Goal: Subscribe to service/newsletter

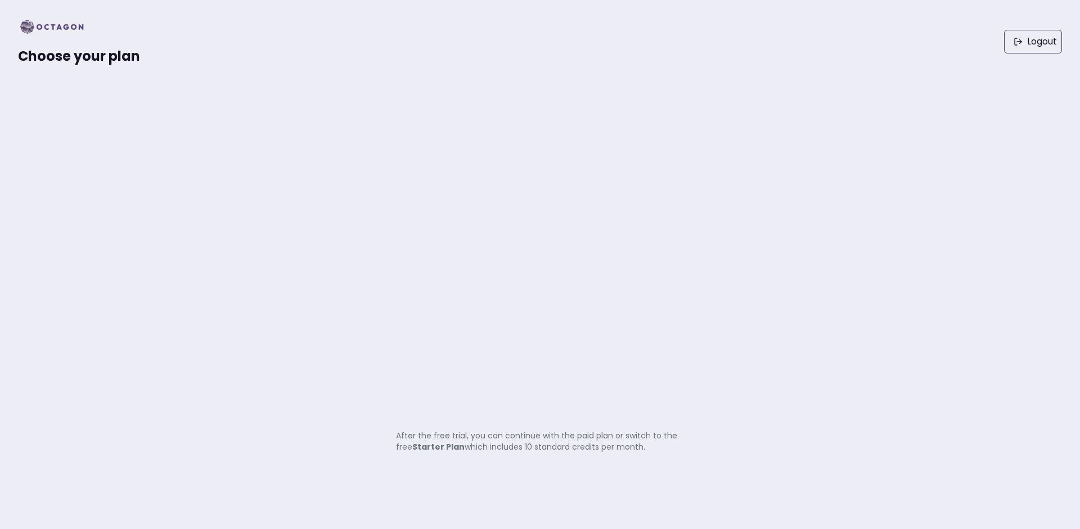
click at [439, 447] on strong "Starter Plan" at bounding box center [438, 446] width 52 height 11
